Goal: Information Seeking & Learning: Check status

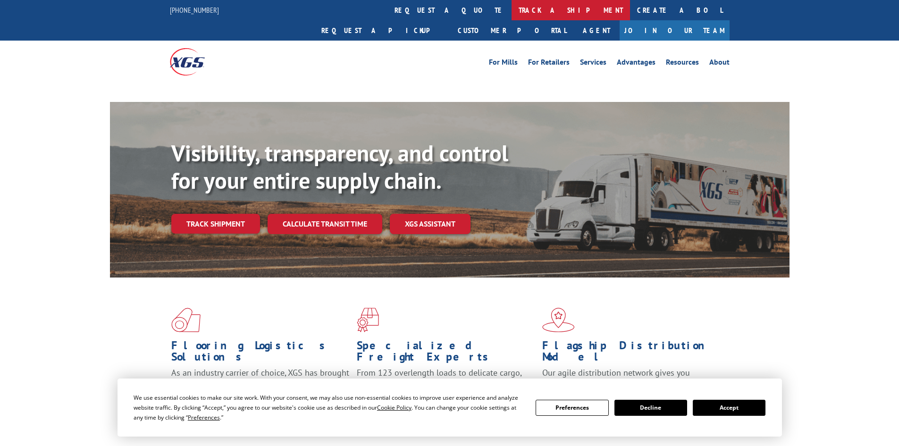
click at [512, 9] on link "track a shipment" at bounding box center [571, 10] width 118 height 20
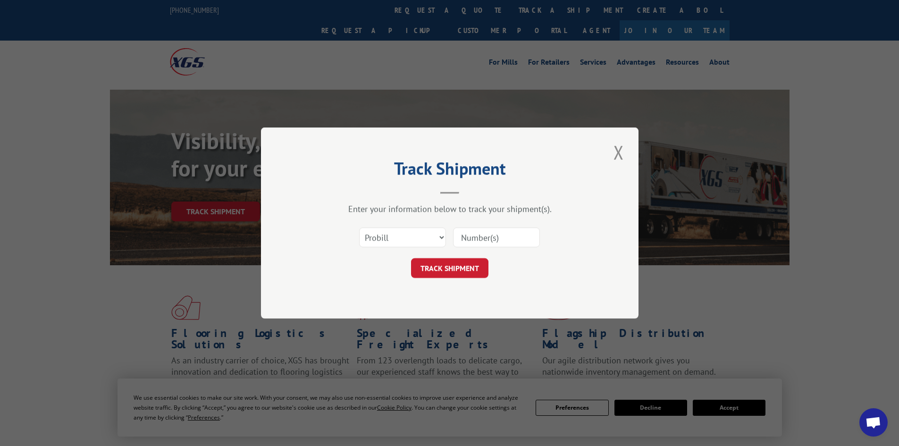
click at [434, 241] on select "Select category... Probill BOL PO" at bounding box center [402, 237] width 87 height 20
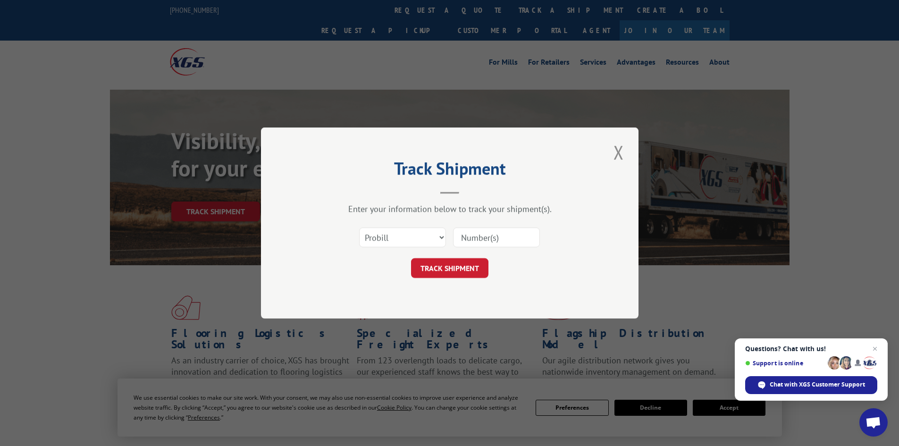
select select "bol"
click at [359, 227] on select "Select category... Probill BOL PO" at bounding box center [402, 237] width 87 height 20
click at [476, 242] on input at bounding box center [496, 237] width 87 height 20
paste input "5967480"
type input "5967480"
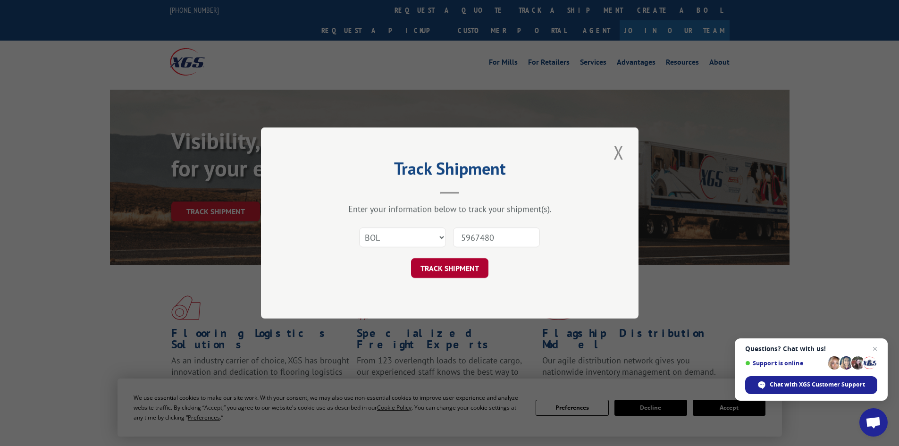
click at [443, 263] on button "TRACK SHIPMENT" at bounding box center [449, 268] width 77 height 20
